Goal: Transaction & Acquisition: Purchase product/service

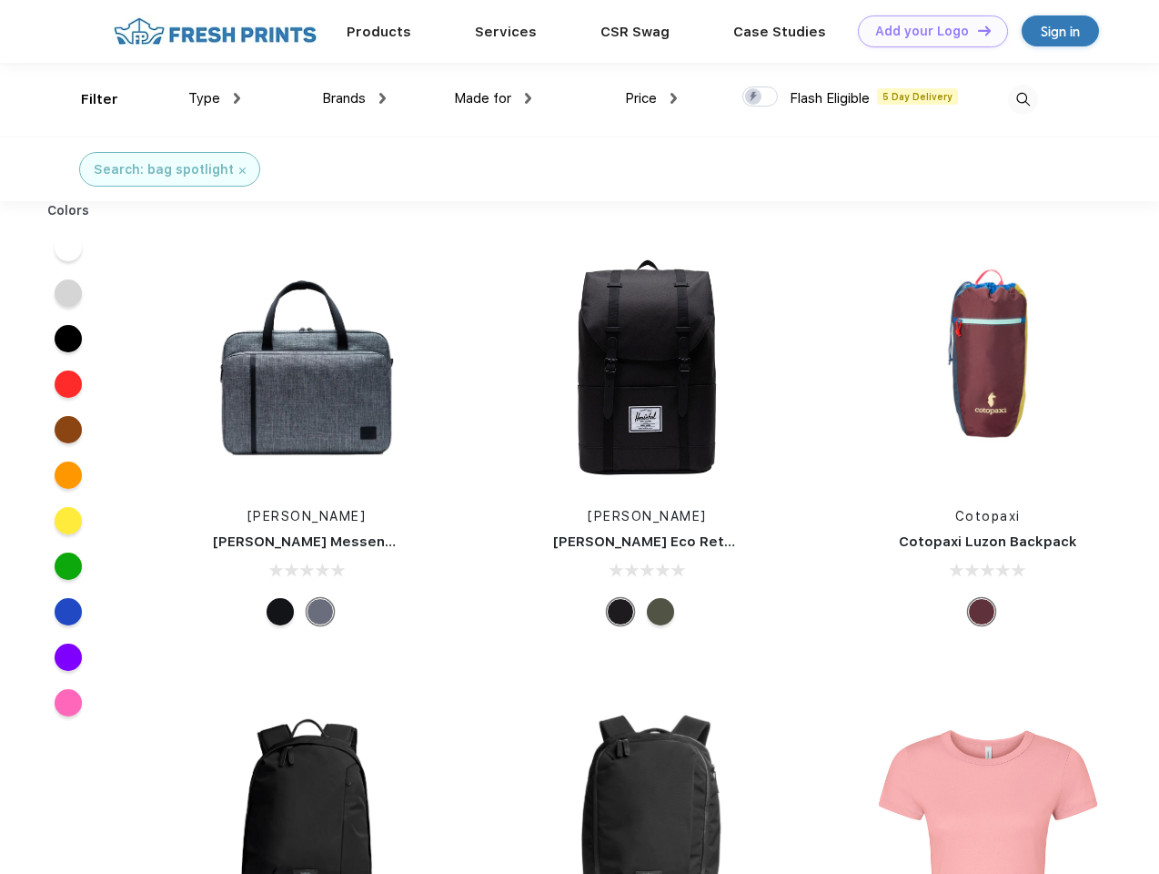
click at [926, 31] on link "Add your Logo Design Tool" at bounding box center [933, 31] width 150 height 32
click at [0, 0] on div "Design Tool" at bounding box center [0, 0] width 0 height 0
click at [976, 30] on link "Add your Logo Design Tool" at bounding box center [933, 31] width 150 height 32
click at [87, 99] on div "Filter" at bounding box center [99, 99] width 37 height 21
click at [215, 98] on span "Type" at bounding box center [204, 98] width 32 height 16
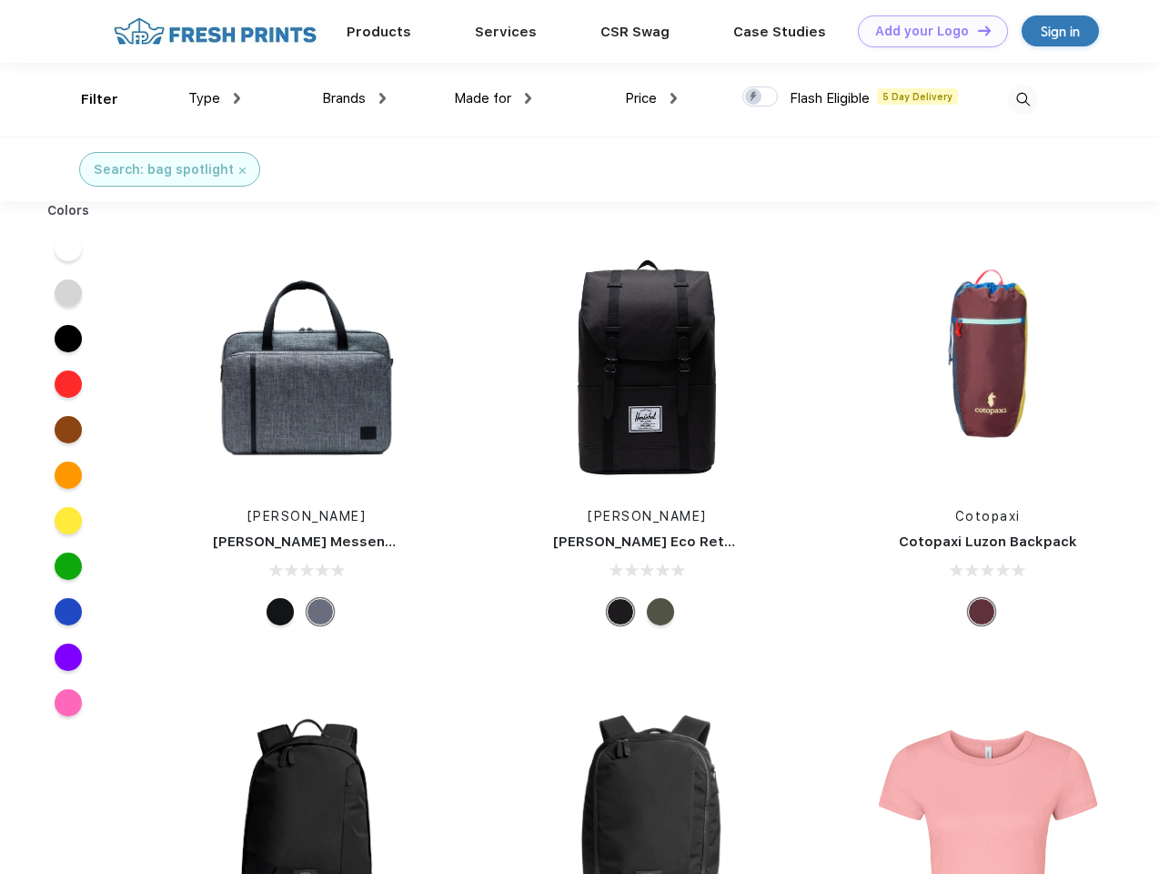
click at [354, 98] on span "Brands" at bounding box center [344, 98] width 44 height 16
click at [493, 98] on span "Made for" at bounding box center [482, 98] width 57 height 16
click at [652, 98] on span "Price" at bounding box center [641, 98] width 32 height 16
click at [761, 97] on div at bounding box center [760, 96] width 35 height 20
click at [754, 97] on input "checkbox" at bounding box center [749, 92] width 12 height 12
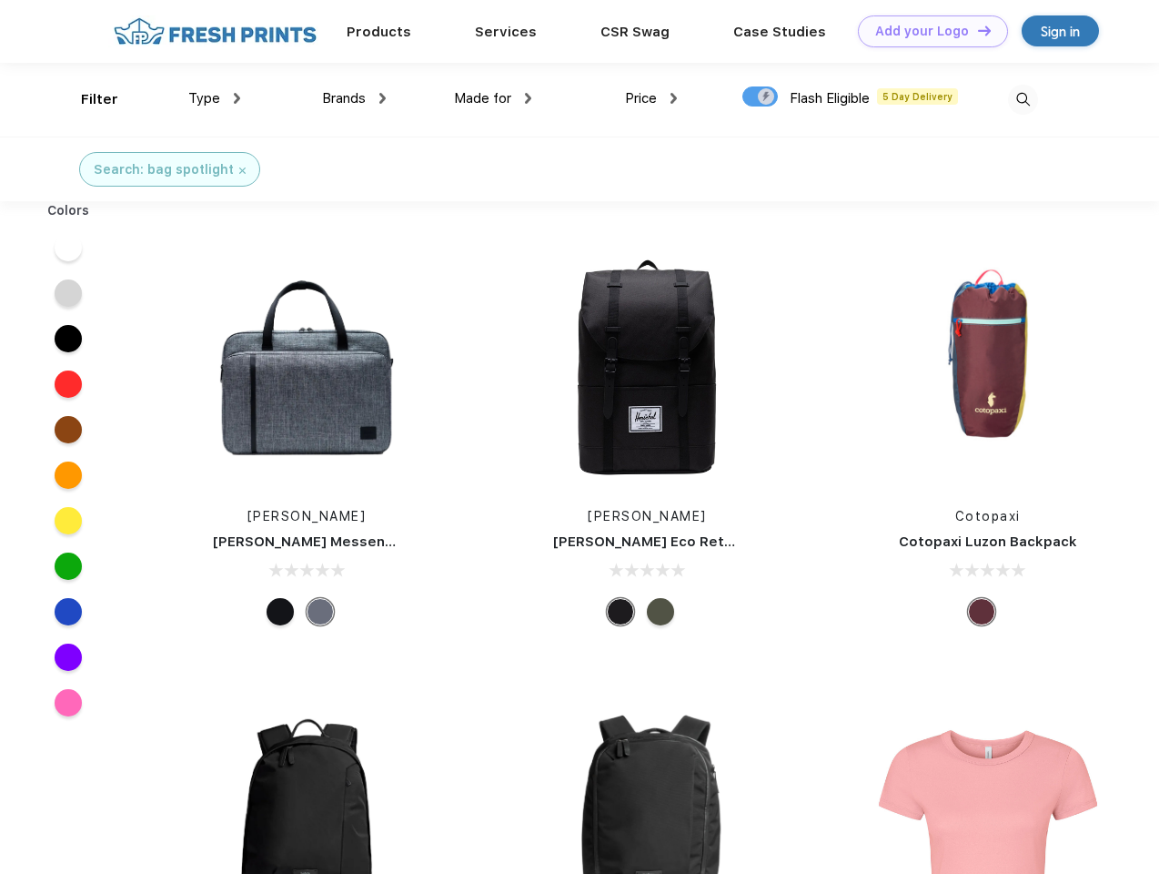
click at [1023, 99] on img at bounding box center [1023, 100] width 30 height 30
